Goal: Navigation & Orientation: Find specific page/section

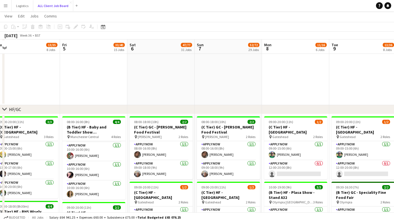
scroll to position [35, 0]
click at [25, 7] on button "Logistics Close" at bounding box center [23, 5] width 22 height 11
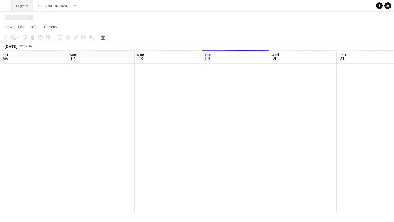
scroll to position [0, 135]
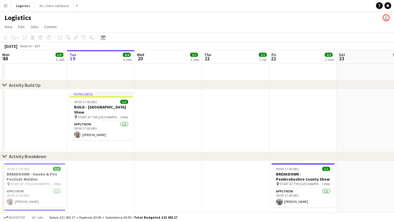
click at [5, 4] on app-icon "Menu" at bounding box center [5, 5] width 5 height 5
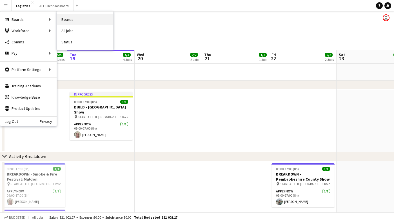
click at [75, 20] on link "Boards" at bounding box center [85, 19] width 56 height 11
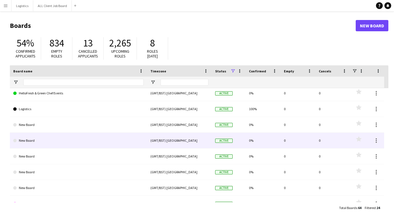
scroll to position [121, 0]
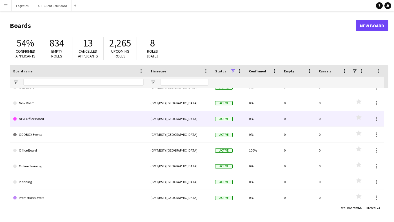
click at [63, 121] on link "NEW Office Board" at bounding box center [78, 119] width 130 height 16
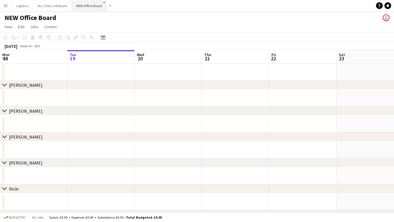
click at [103, 2] on app-icon "Close" at bounding box center [104, 2] width 2 height 2
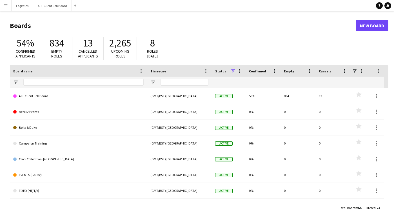
click at [9, 6] on button "Menu" at bounding box center [5, 5] width 11 height 11
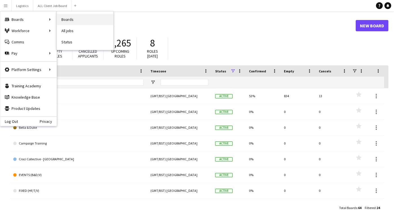
click at [63, 18] on link "Boards" at bounding box center [85, 19] width 56 height 11
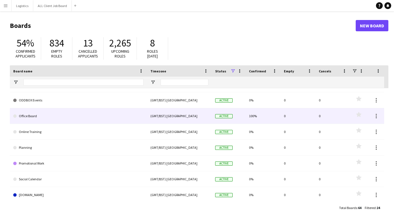
click at [59, 122] on link "Office Board" at bounding box center [78, 116] width 130 height 16
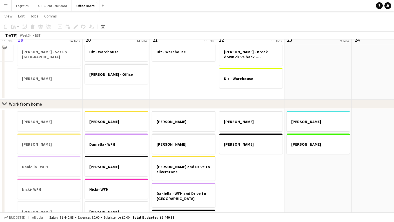
scroll to position [269, 0]
